Goal: Task Accomplishment & Management: Manage account settings

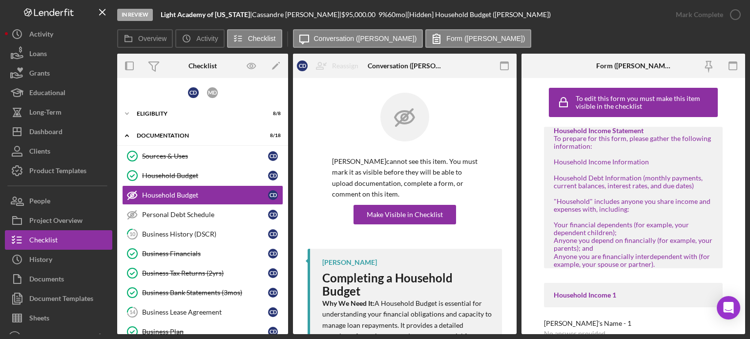
scroll to position [49, 0]
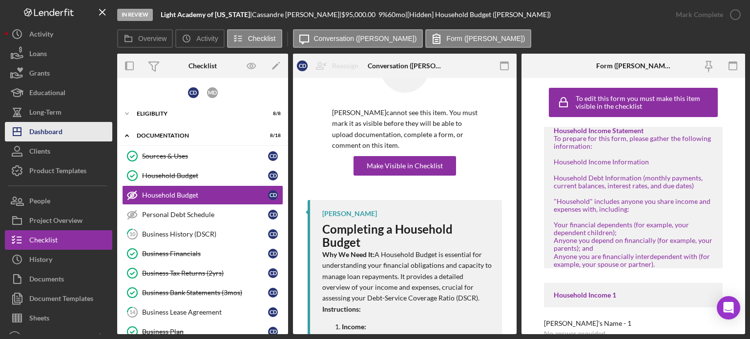
click at [33, 130] on div "Dashboard" at bounding box center [45, 133] width 33 height 22
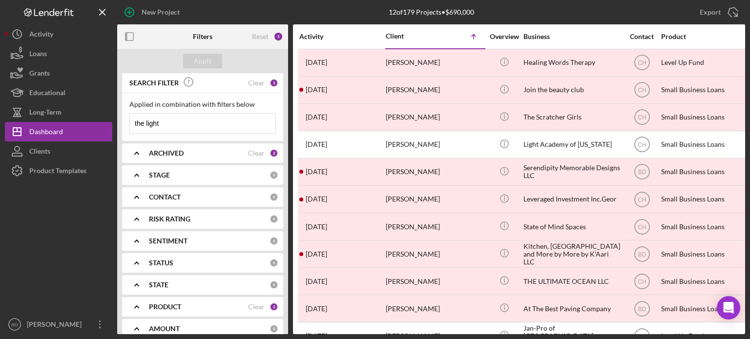
click at [202, 148] on div "ARCHIVED Clear 2" at bounding box center [213, 153] width 129 height 20
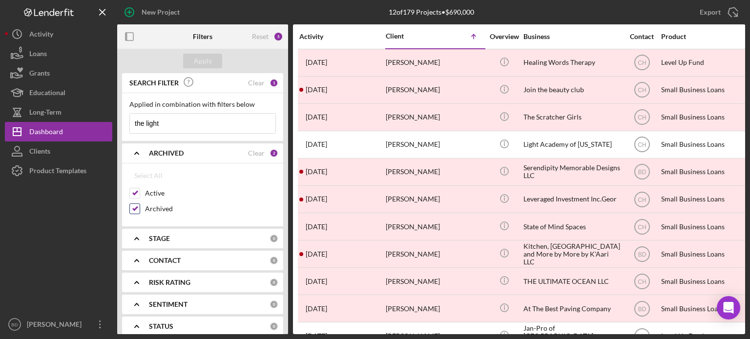
click at [132, 206] on input "Archived" at bounding box center [135, 209] width 10 height 10
checkbox input "false"
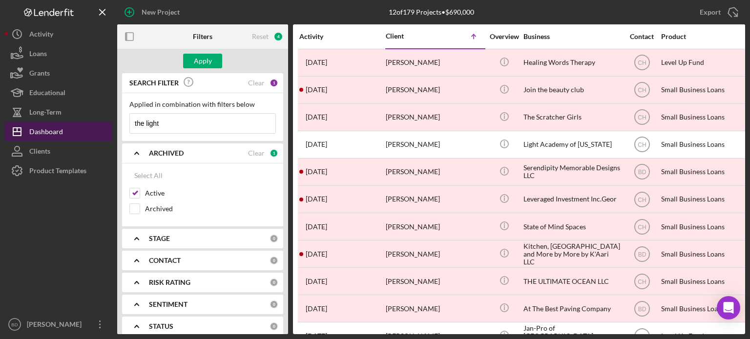
drag, startPoint x: 147, startPoint y: 128, endPoint x: 93, endPoint y: 125, distance: 54.8
click at [96, 126] on div "New Project 12 of 179 Projects • $690,000 the light Export Icon/Export Filters …" at bounding box center [375, 167] width 740 height 334
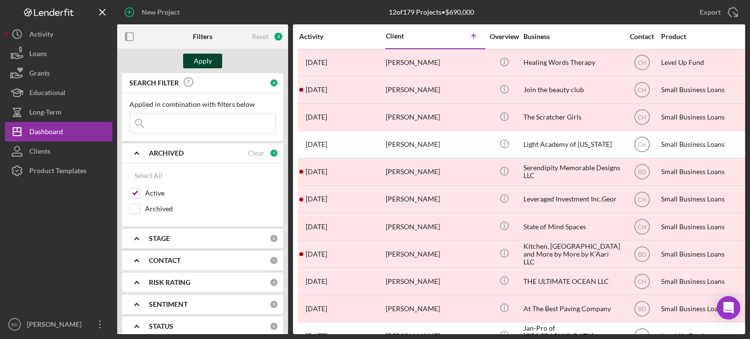
click at [203, 55] on div "Apply" at bounding box center [203, 61] width 18 height 15
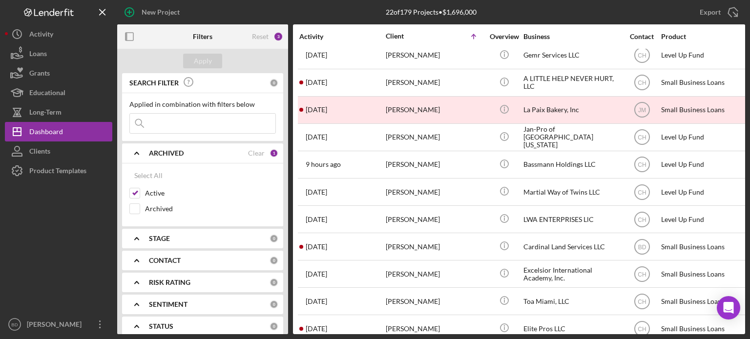
scroll to position [329, 0]
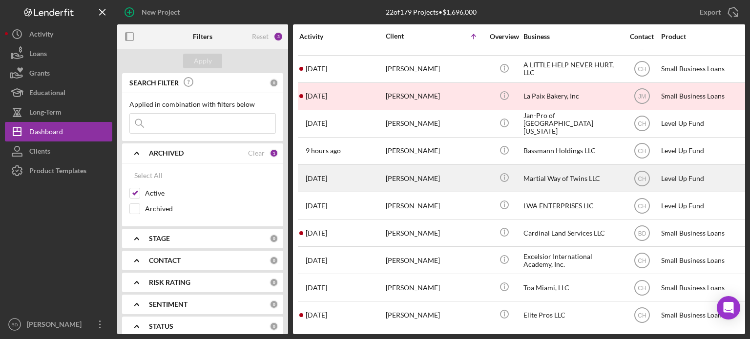
click at [430, 167] on div "[PERSON_NAME]" at bounding box center [435, 178] width 98 height 26
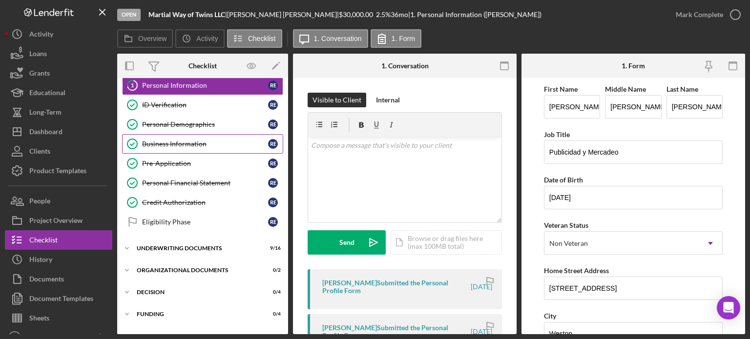
scroll to position [42, 0]
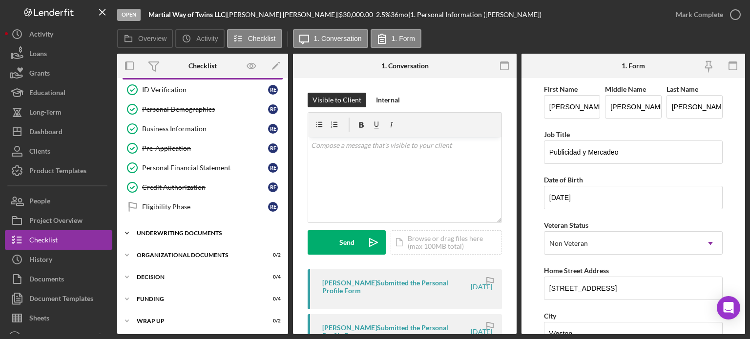
click at [182, 230] on div "Underwriting Documents" at bounding box center [206, 233] width 139 height 6
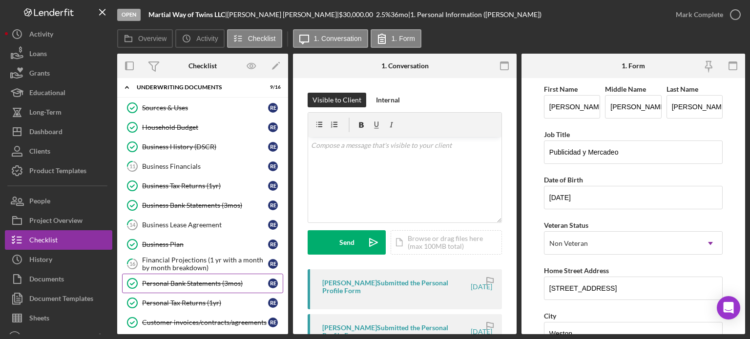
scroll to position [238, 0]
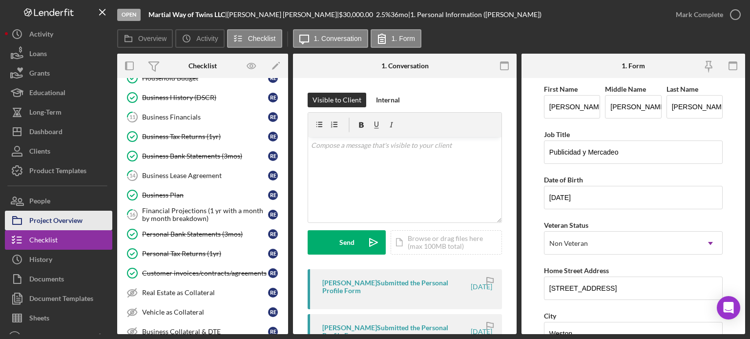
click at [68, 220] on div "Project Overview" at bounding box center [55, 222] width 53 height 22
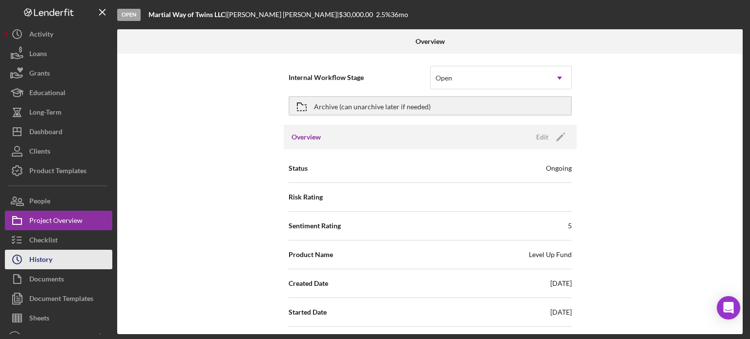
click at [64, 258] on button "Icon/History History" at bounding box center [58, 260] width 107 height 20
